Goal: Use online tool/utility: Utilize a website feature to perform a specific function

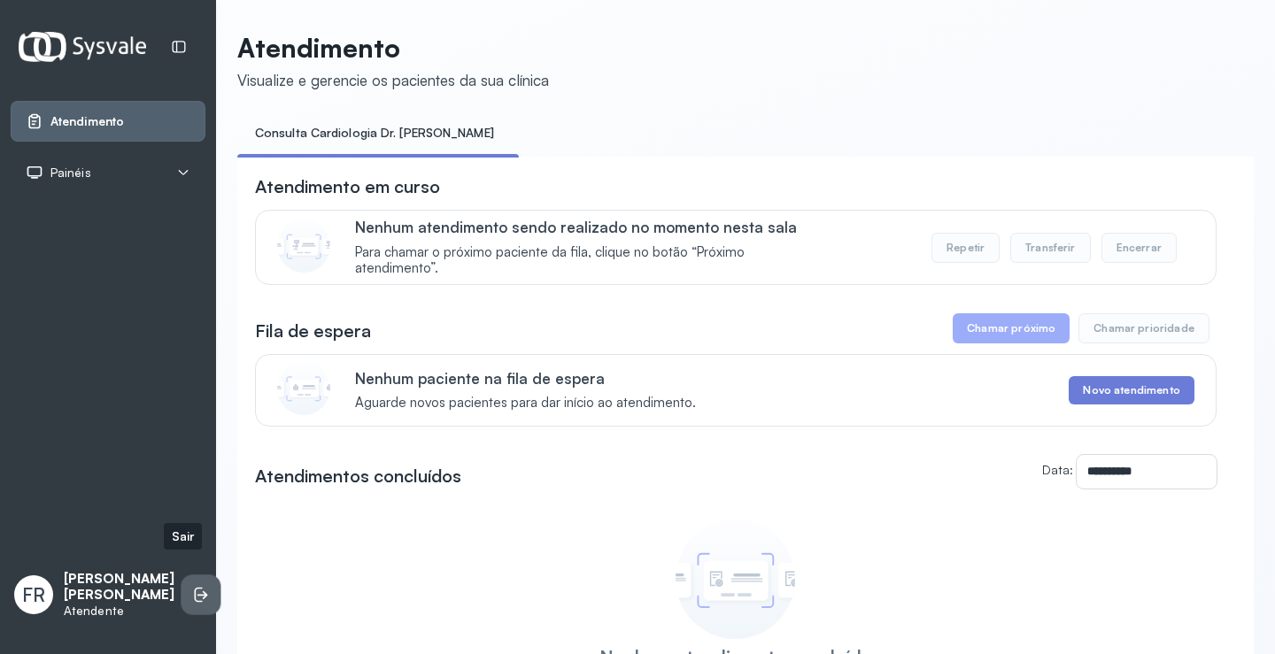
click at [183, 575] on li at bounding box center [201, 594] width 39 height 39
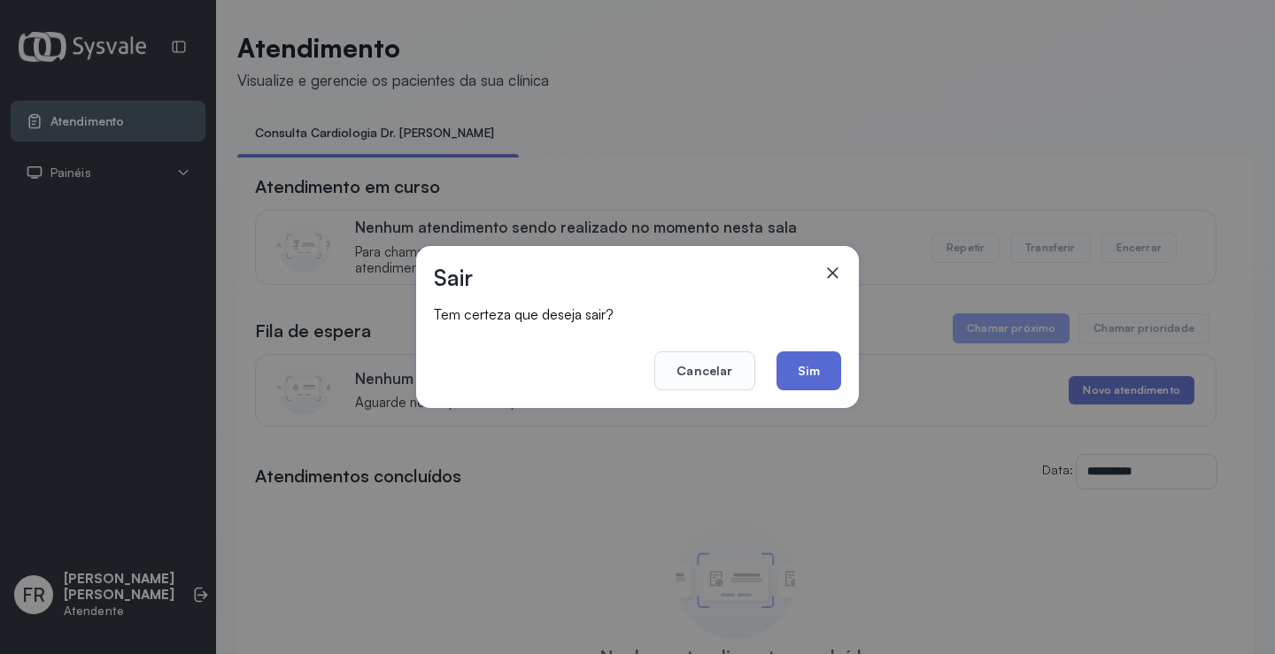
click at [784, 372] on button "Sim" at bounding box center [808, 370] width 65 height 39
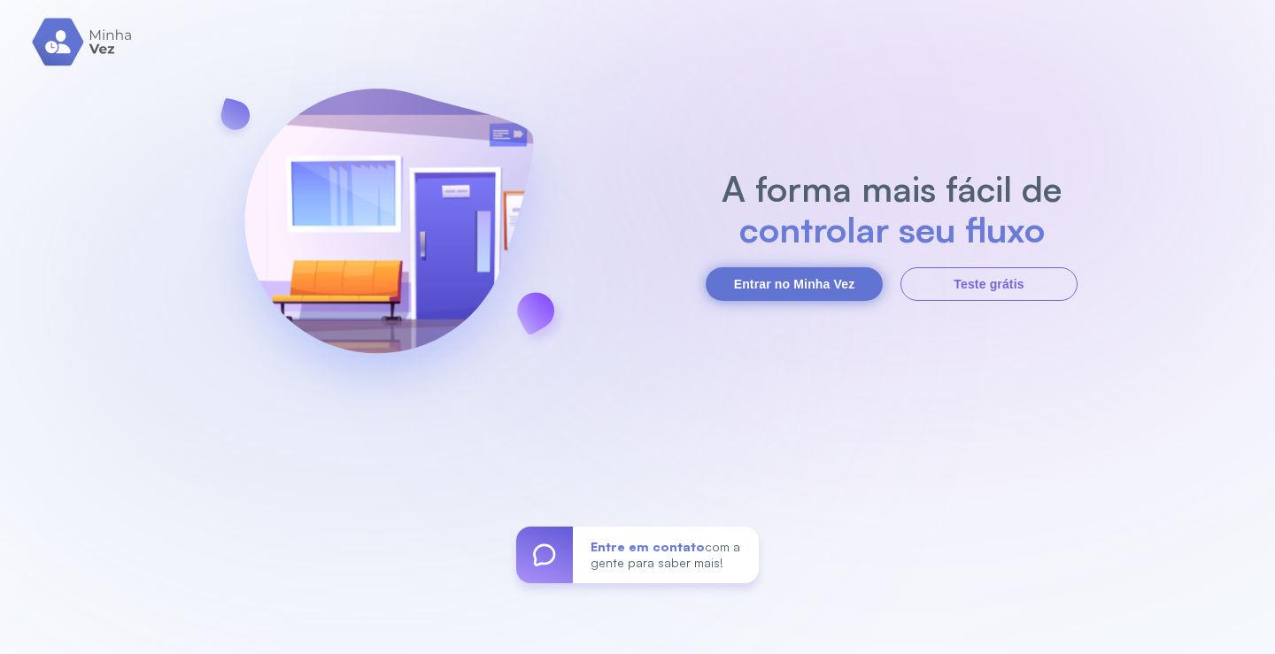
click at [741, 287] on button "Entrar no Minha Vez" at bounding box center [794, 284] width 177 height 34
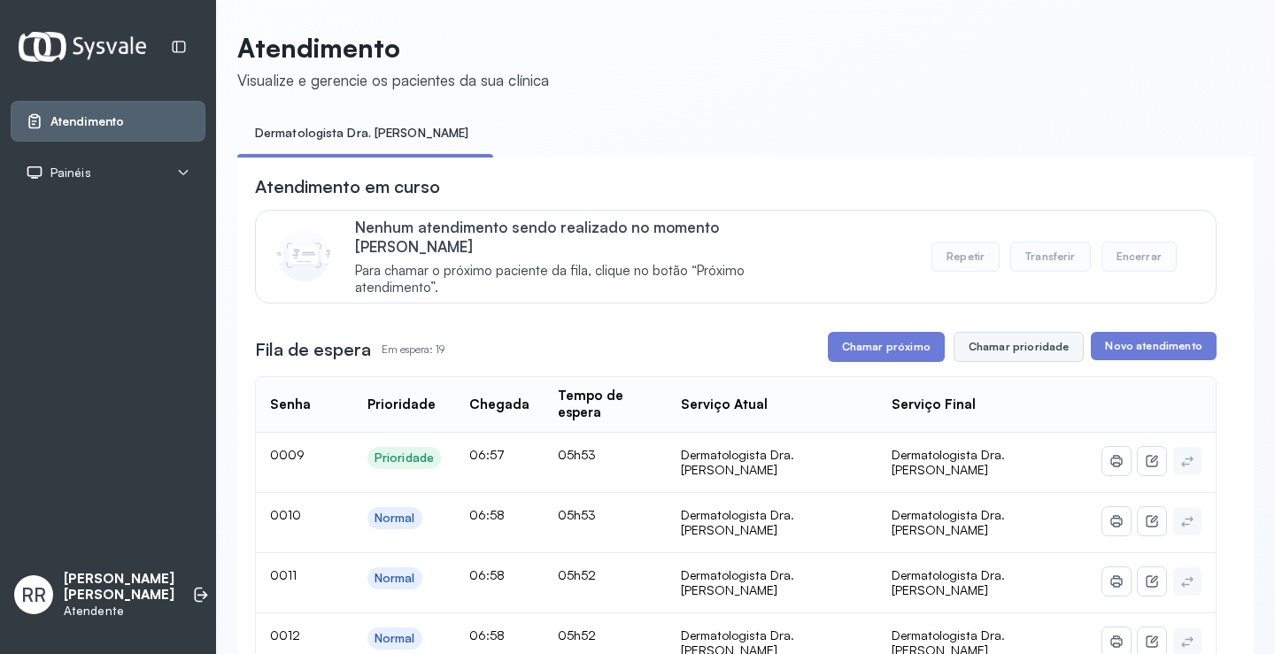
click at [973, 332] on button "Chamar prioridade" at bounding box center [1019, 347] width 131 height 30
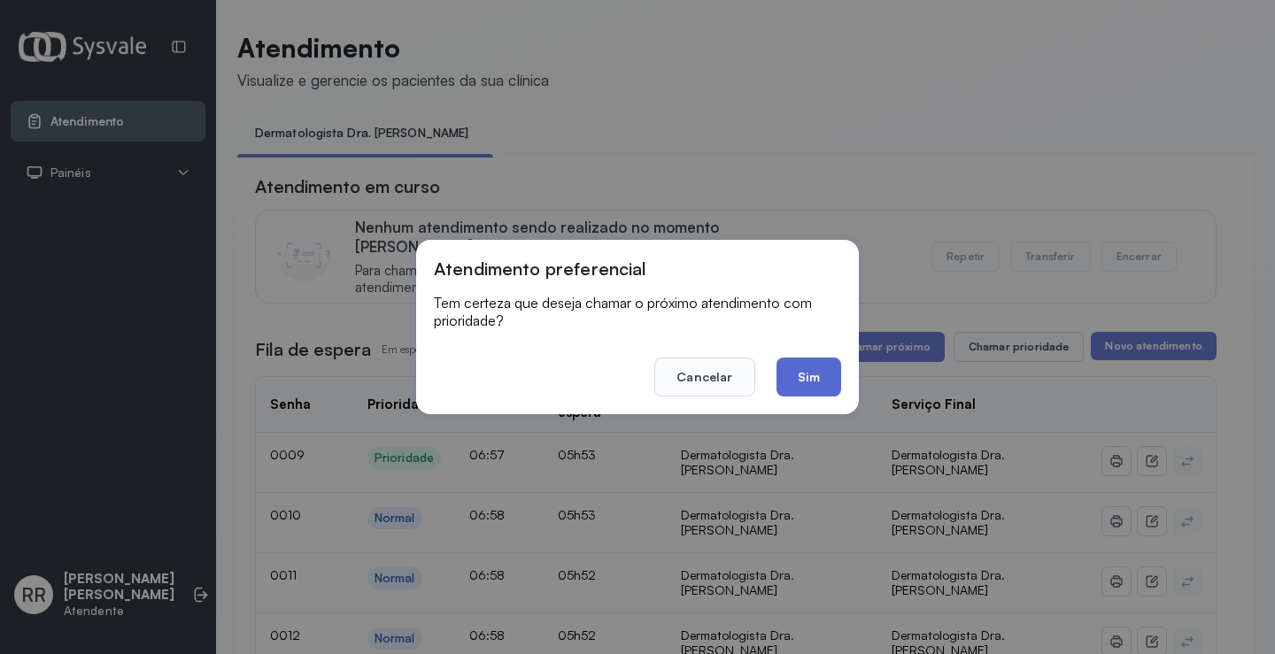
click at [802, 379] on button "Sim" at bounding box center [808, 377] width 65 height 39
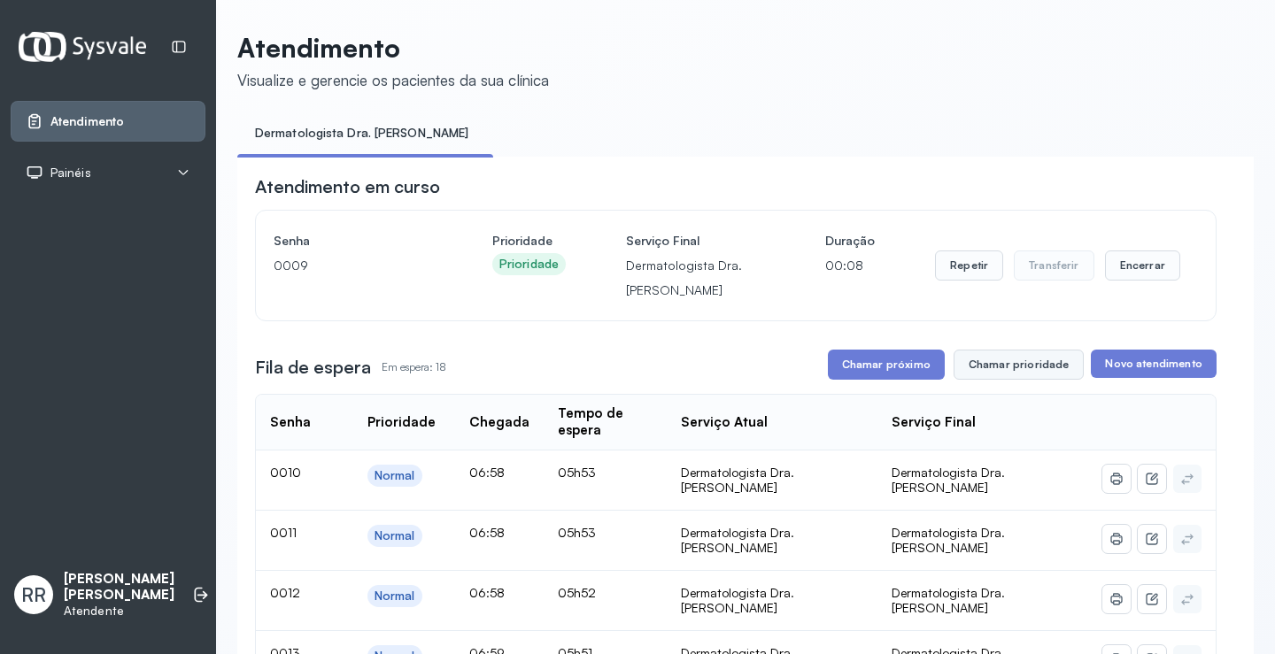
click at [974, 371] on button "Chamar prioridade" at bounding box center [1019, 365] width 131 height 30
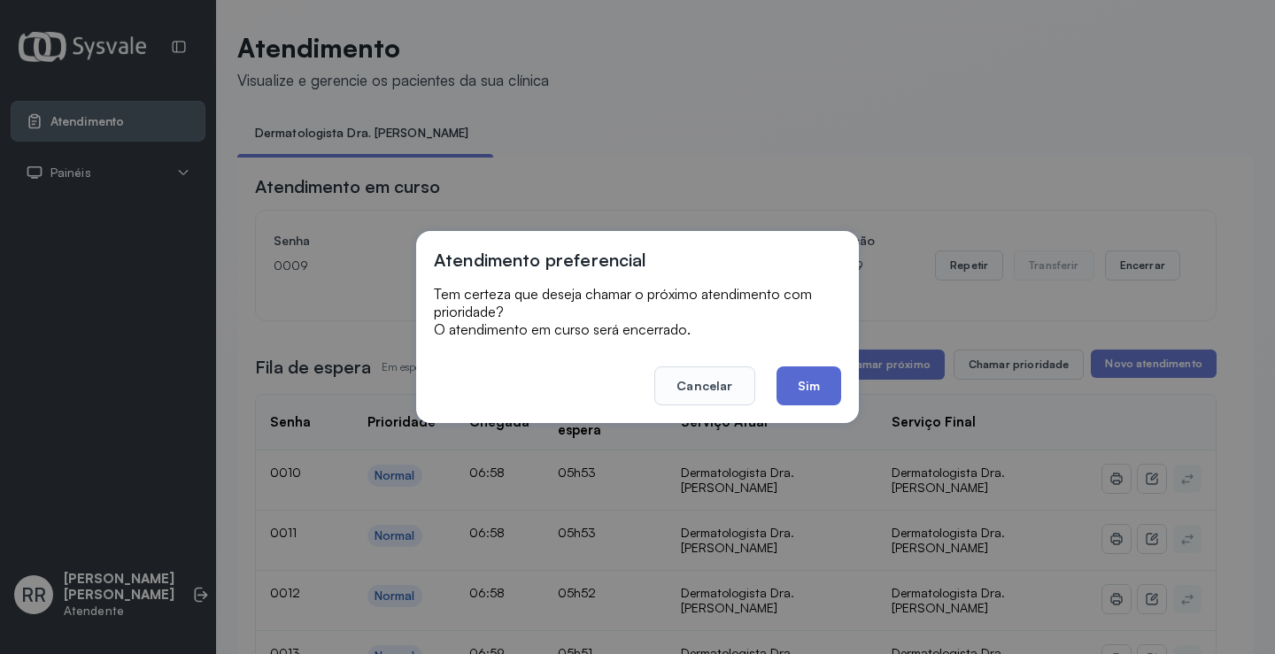
click at [815, 394] on button "Sim" at bounding box center [808, 386] width 65 height 39
